Goal: Task Accomplishment & Management: Complete application form

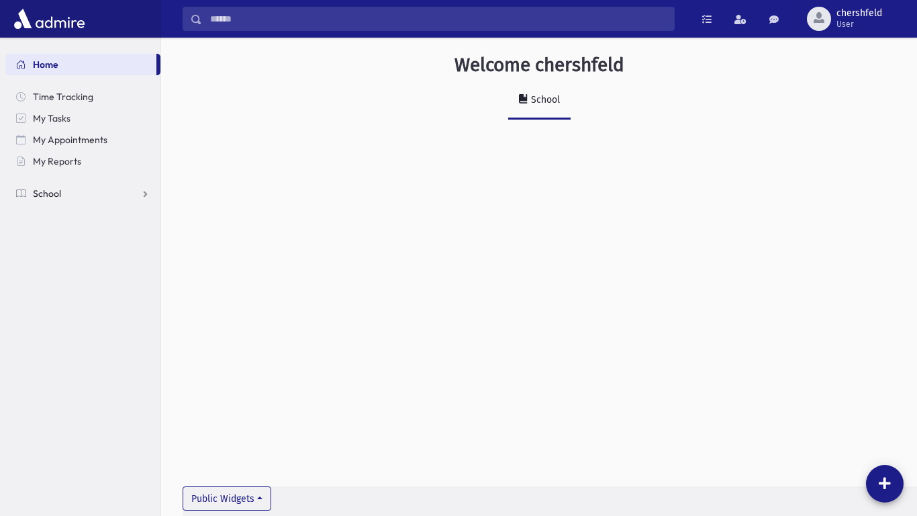
click at [151, 199] on link "School" at bounding box center [82, 193] width 155 height 21
click at [120, 236] on link "Attendance" at bounding box center [82, 236] width 155 height 21
click at [99, 261] on link "Entry" at bounding box center [82, 257] width 155 height 21
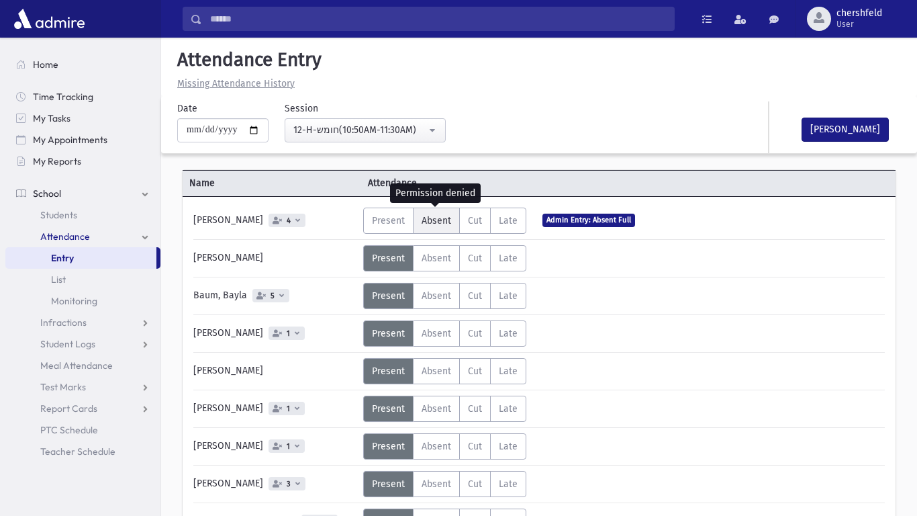
click at [424, 226] on span "Absent" at bounding box center [437, 220] width 30 height 11
click at [433, 225] on span "Absent" at bounding box center [437, 220] width 30 height 11
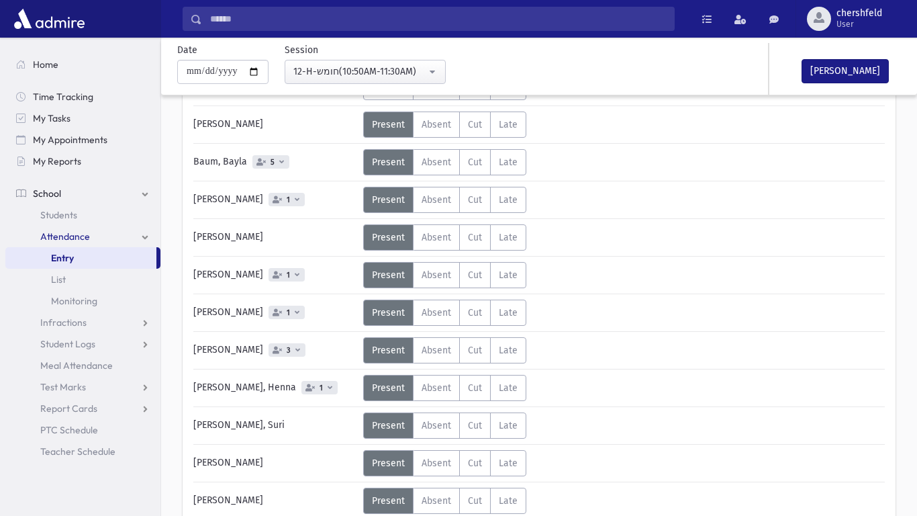
scroll to position [134, 0]
click at [454, 204] on label "Absent A" at bounding box center [436, 199] width 47 height 26
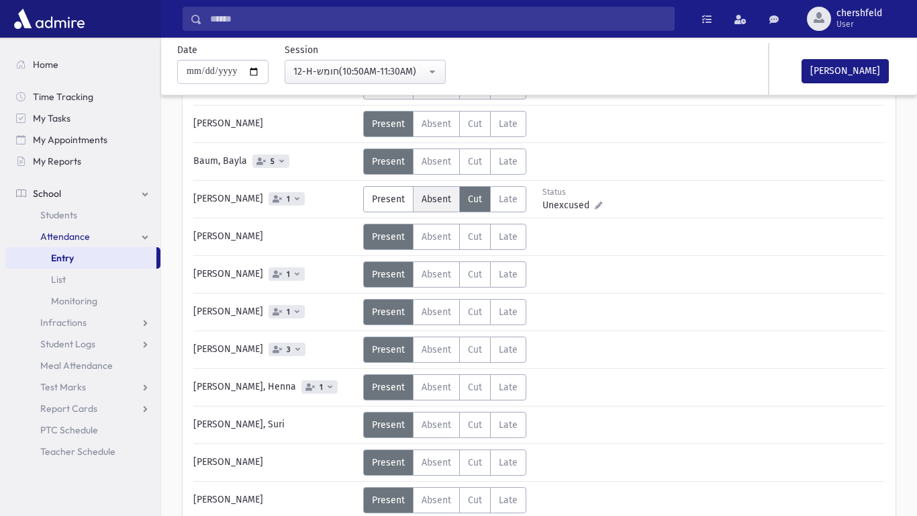
click at [436, 193] on span "Absent" at bounding box center [437, 198] width 30 height 11
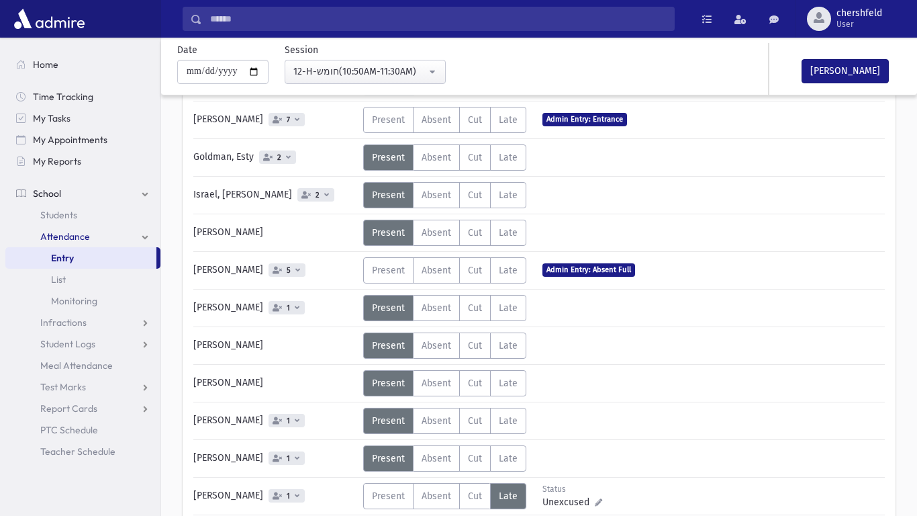
scroll to position [594, 0]
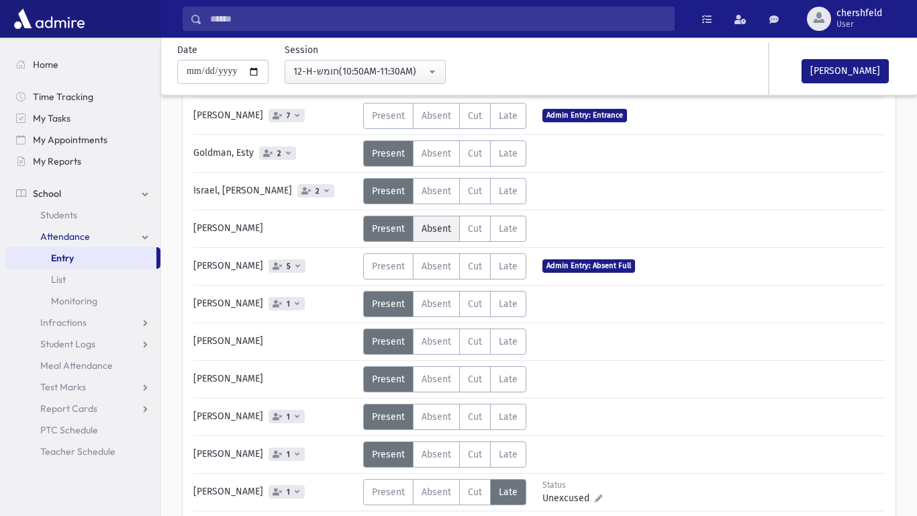
click at [452, 235] on label "Absent A" at bounding box center [436, 229] width 47 height 26
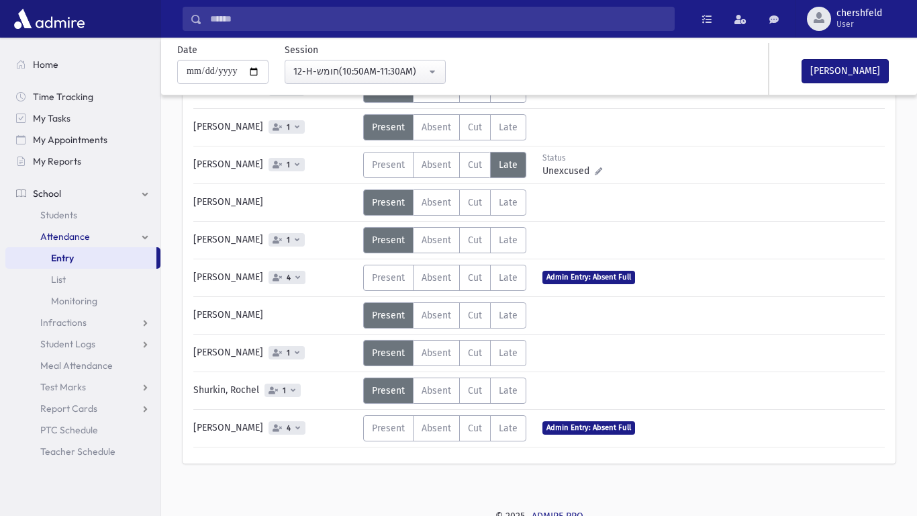
scroll to position [928, 0]
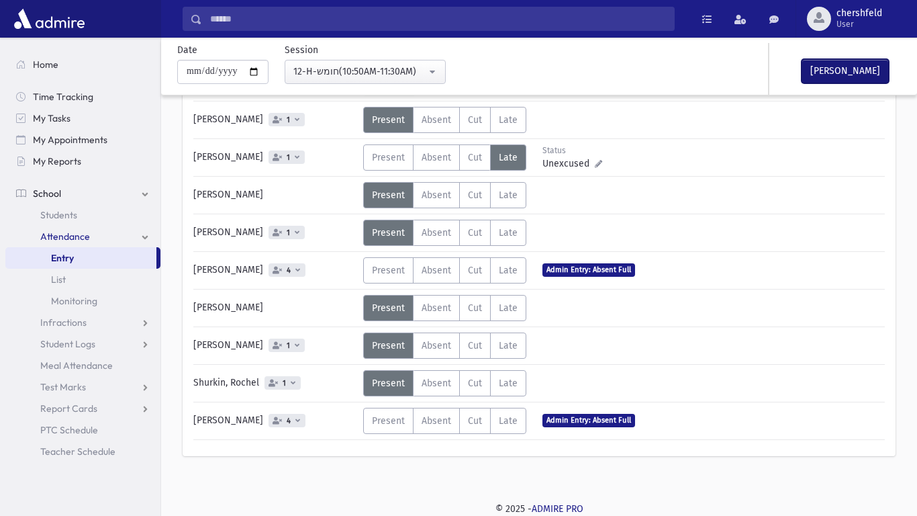
click at [845, 76] on button "Mark Done" at bounding box center [845, 71] width 87 height 24
click at [23, 67] on span at bounding box center [20, 64] width 9 height 12
